Goal: Task Accomplishment & Management: Complete application form

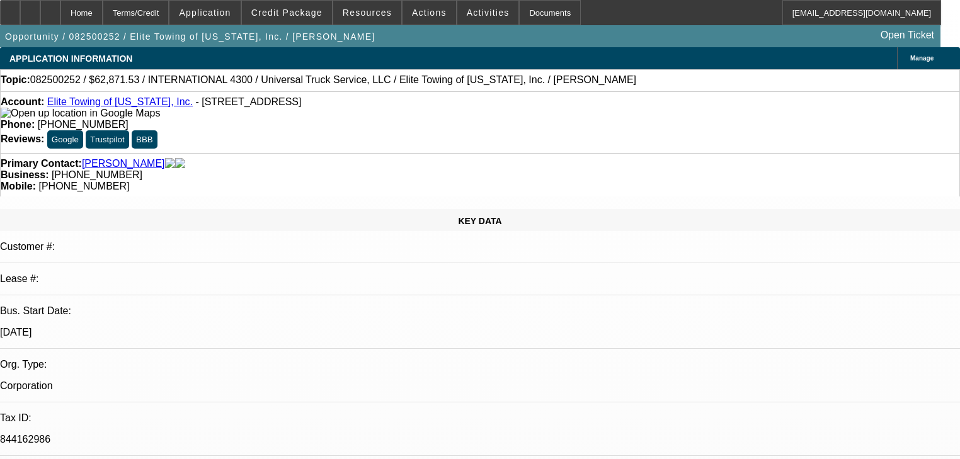
select select "0.1"
select select "0"
select select "6"
select select "0.1"
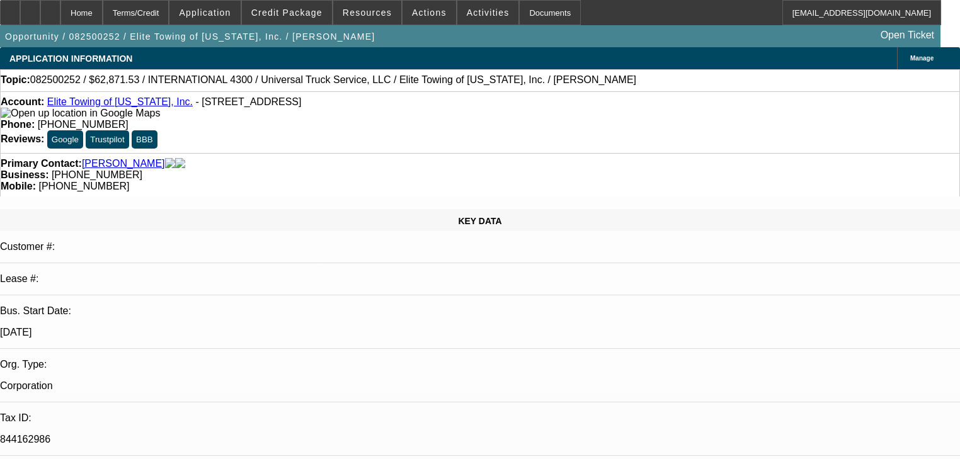
select select "0"
select select "6"
select select "0.1"
select select "0"
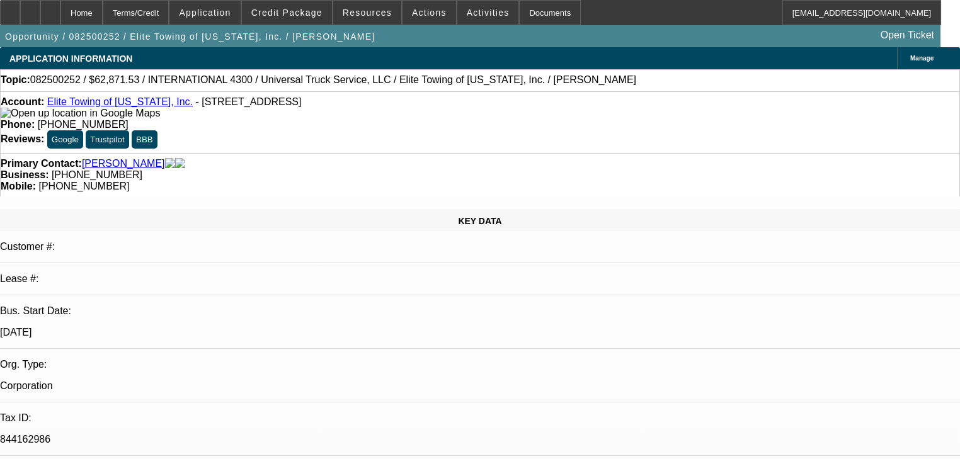
select select "0"
select select "6"
select select "0"
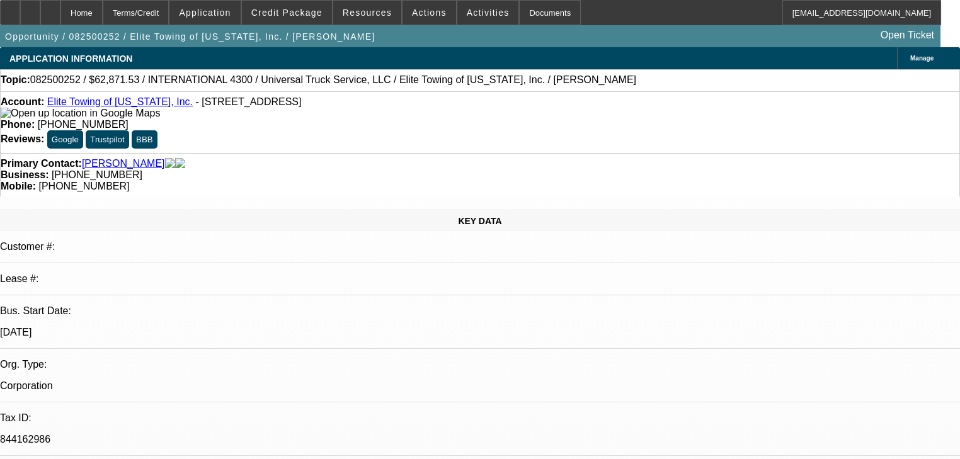
select select "6"
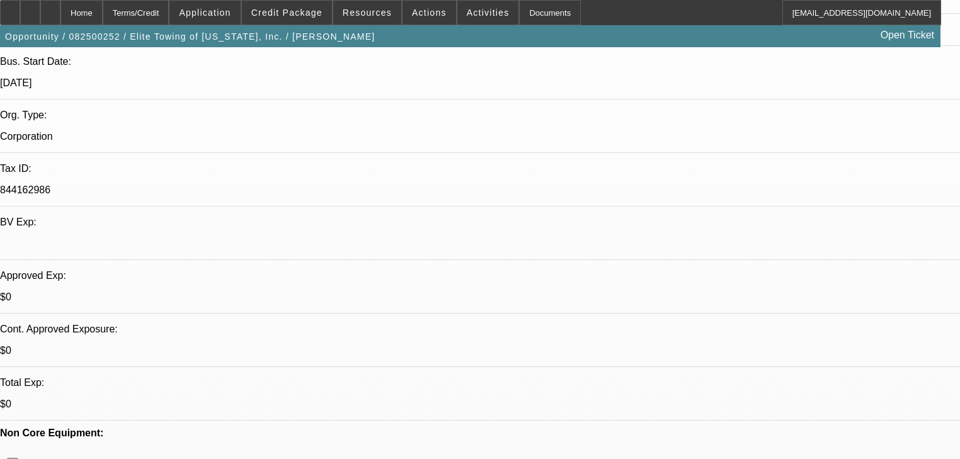
scroll to position [353, 0]
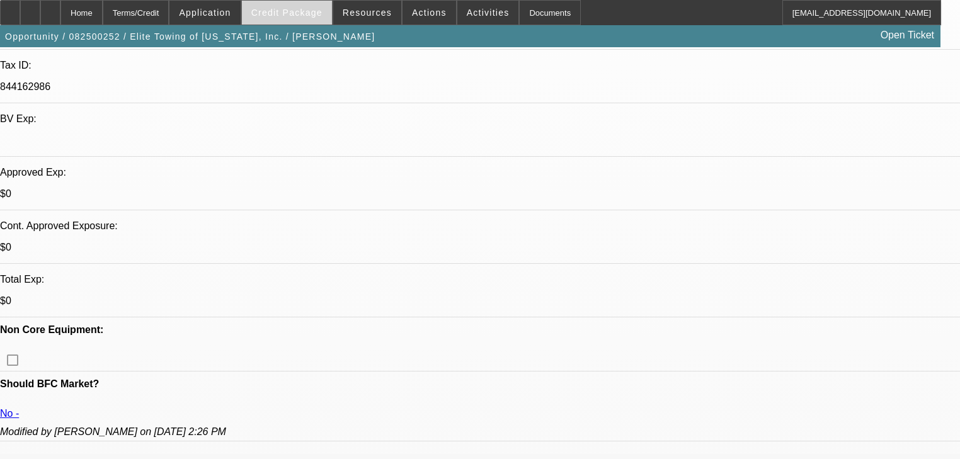
click at [314, 20] on span at bounding box center [287, 12] width 90 height 30
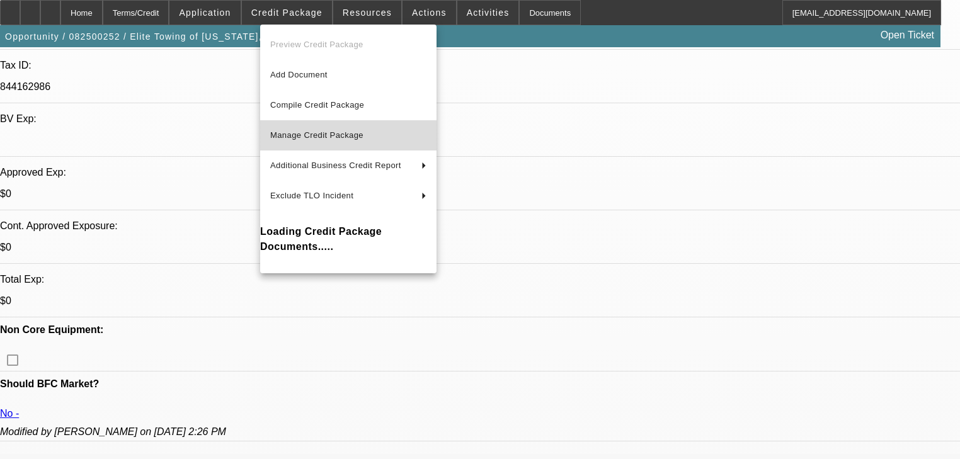
click at [310, 129] on span "Manage Credit Package" at bounding box center [348, 135] width 156 height 15
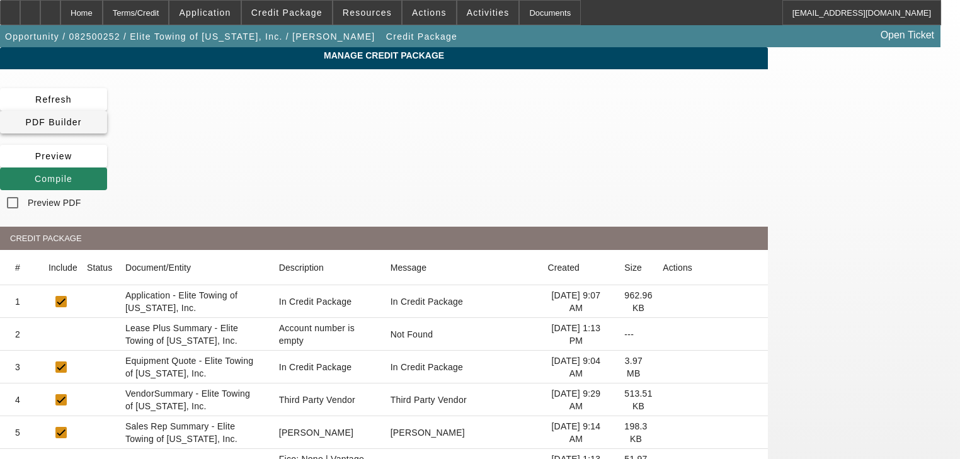
click at [107, 108] on span at bounding box center [53, 122] width 107 height 30
click at [72, 174] on span "Compile" at bounding box center [54, 179] width 38 height 10
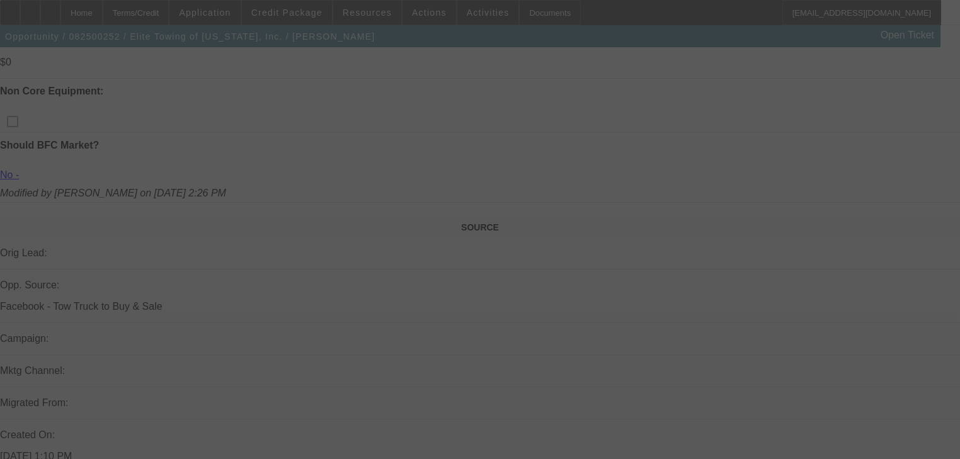
scroll to position [976, 0]
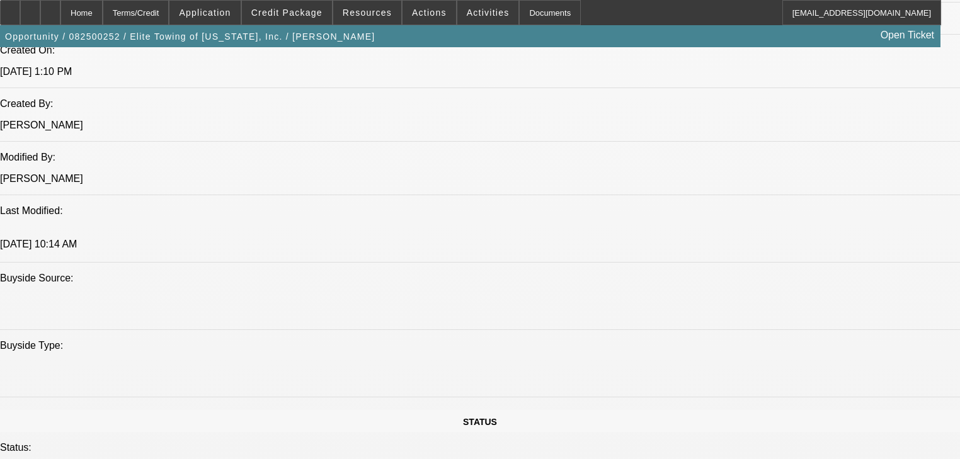
select select "0.1"
select select "0"
select select "6"
select select "0.1"
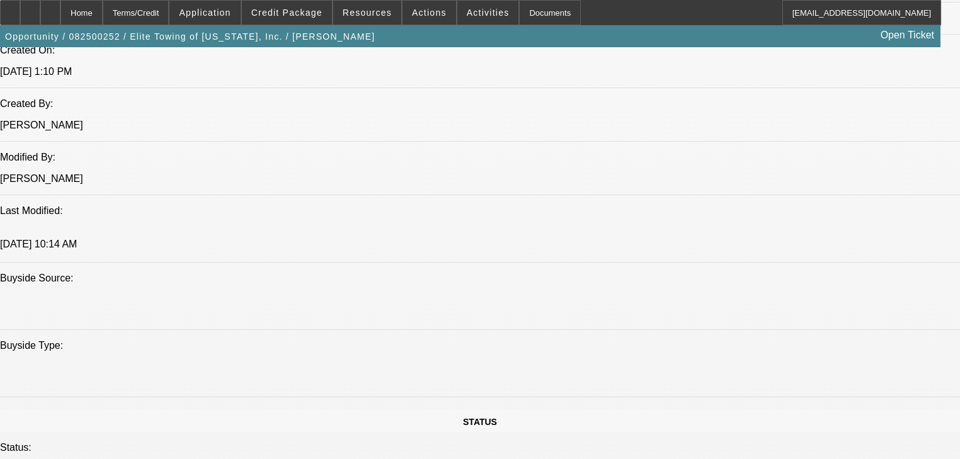
select select "0"
select select "6"
select select "0.1"
select select "0"
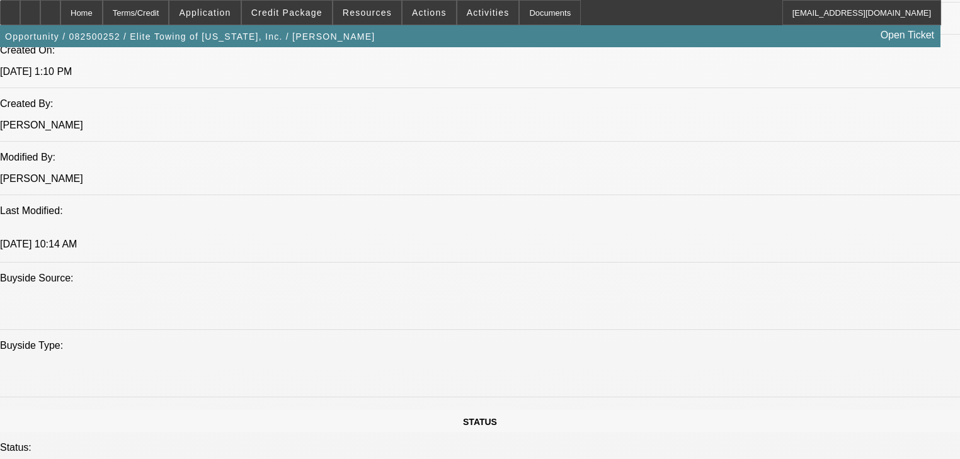
select select "0"
select select "6"
select select "0"
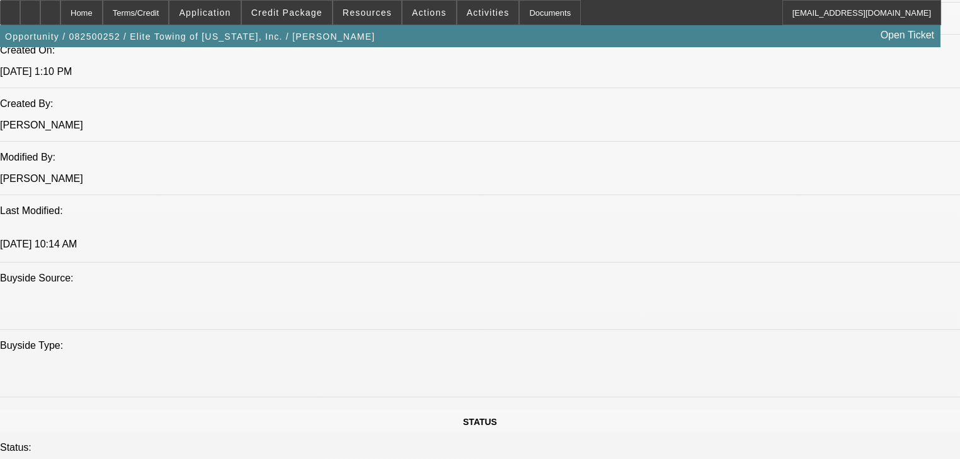
select select "6"
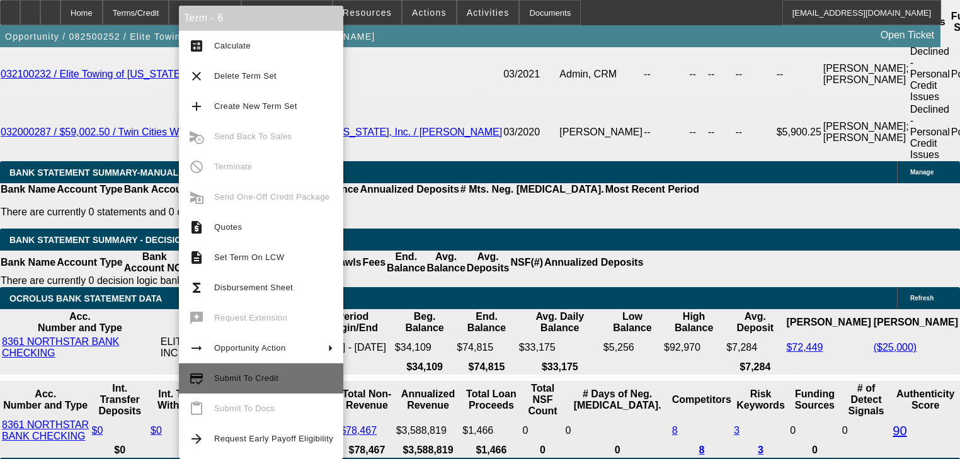
scroll to position [2211, 0]
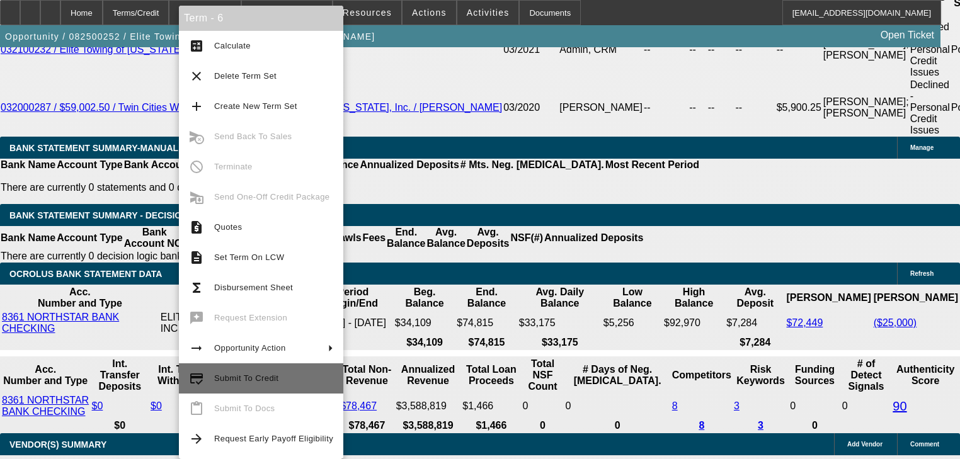
click at [274, 378] on span "Submit To Credit" at bounding box center [246, 378] width 64 height 9
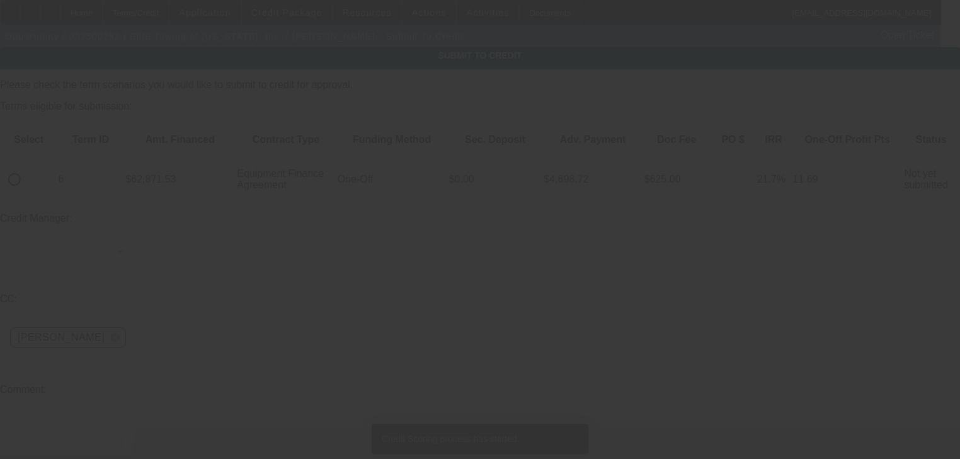
click at [27, 167] on input "radio" at bounding box center [14, 179] width 25 height 25
radio input "true"
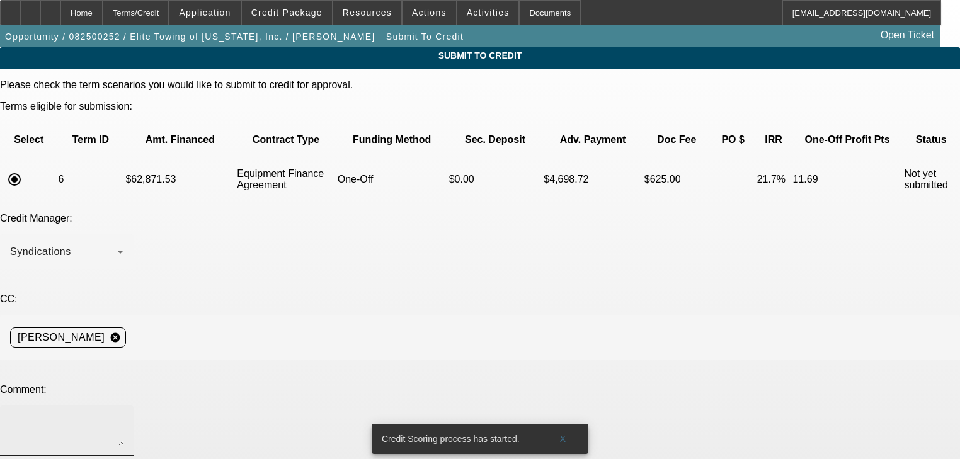
click at [123, 406] on div at bounding box center [66, 431] width 113 height 50
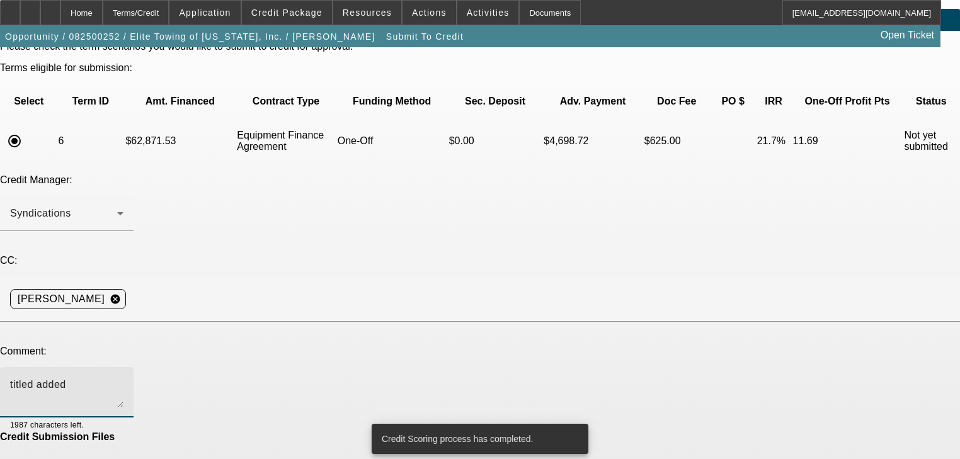
scroll to position [76, 0]
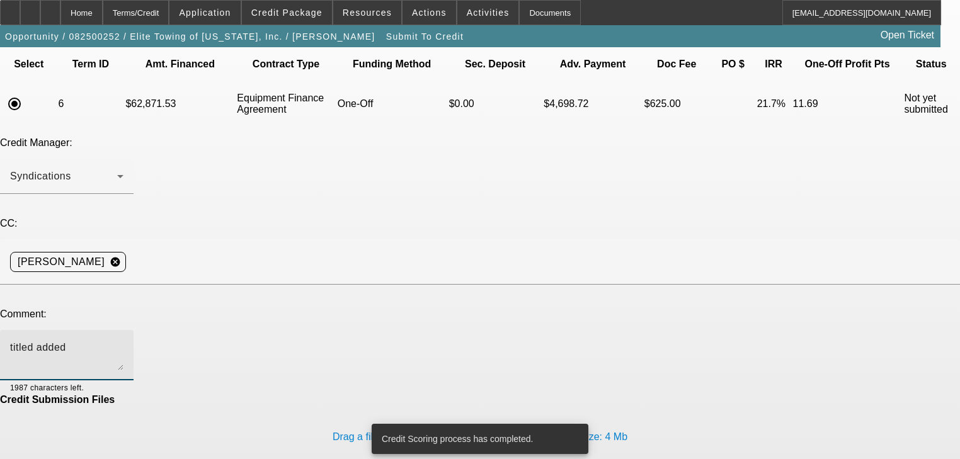
type textarea "titled added"
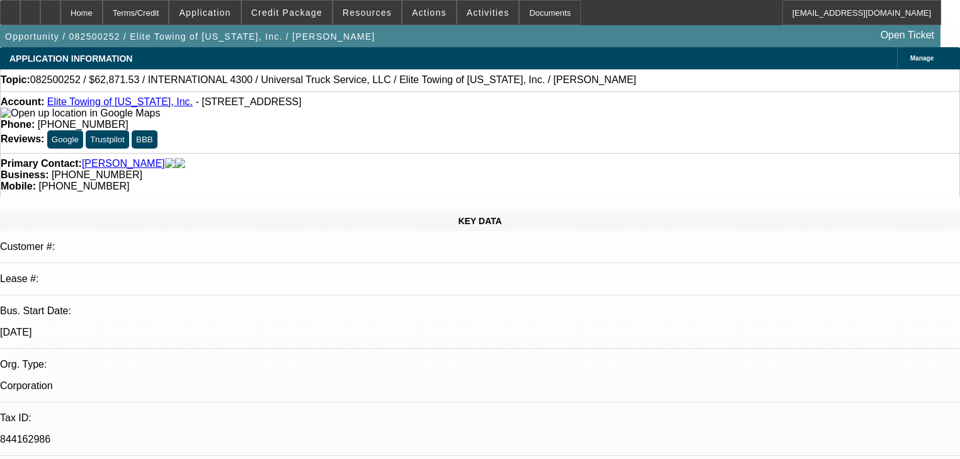
select select "0.1"
select select "0"
select select "6"
select select "0.1"
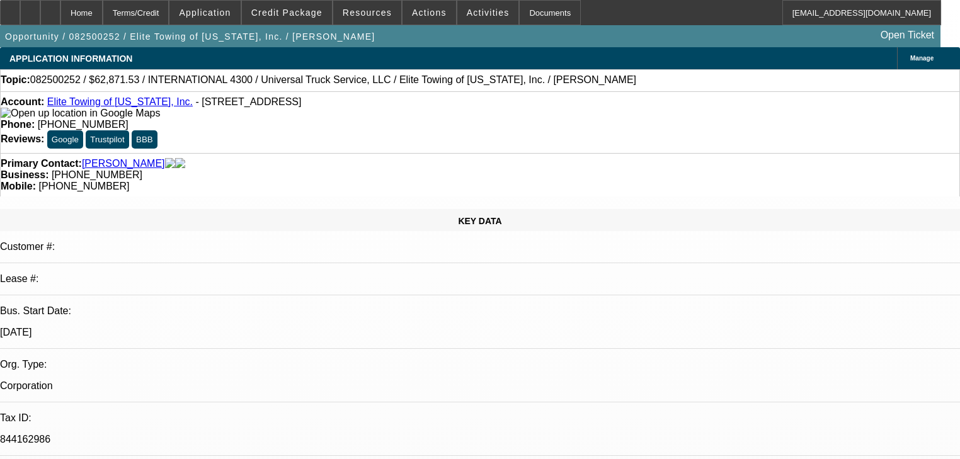
select select "0"
select select "6"
select select "0.1"
select select "0"
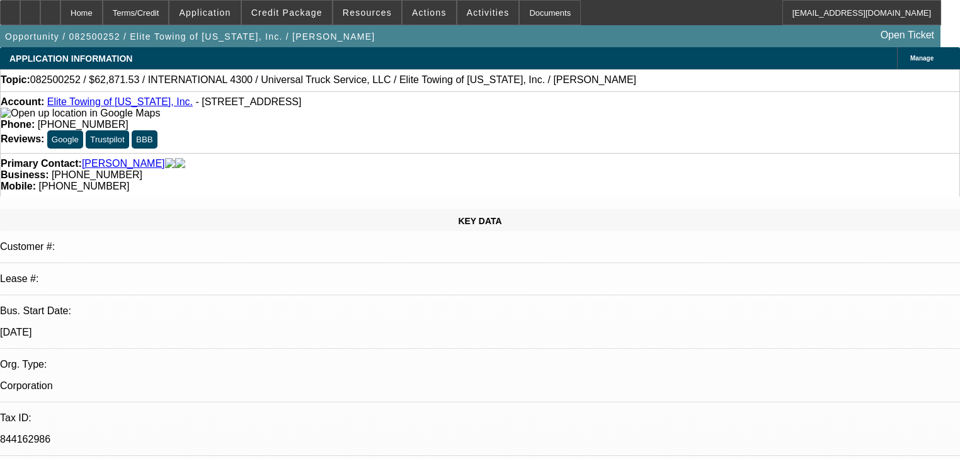
select select "0"
select select "6"
select select "0"
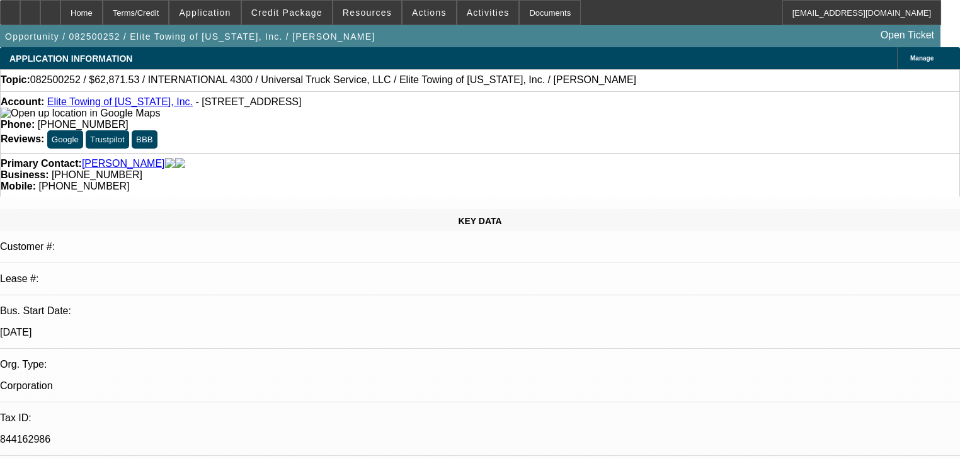
select select "6"
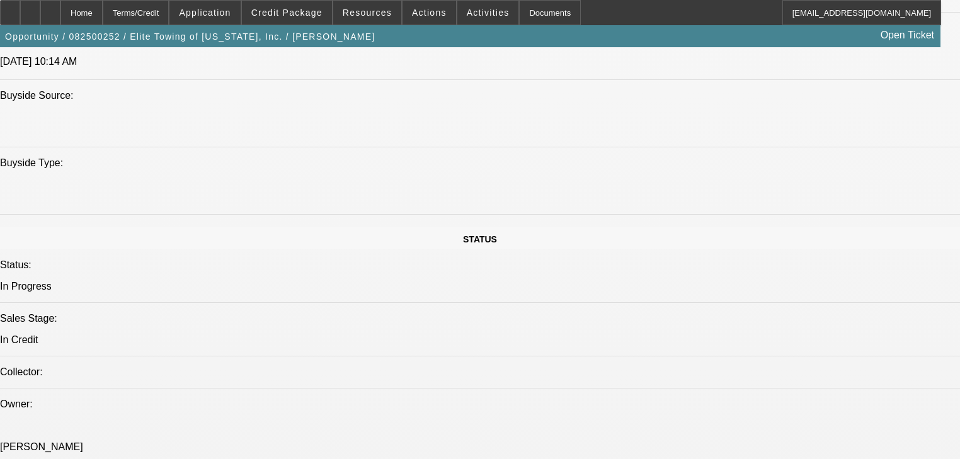
scroll to position [857, 0]
